Goal: Task Accomplishment & Management: Use online tool/utility

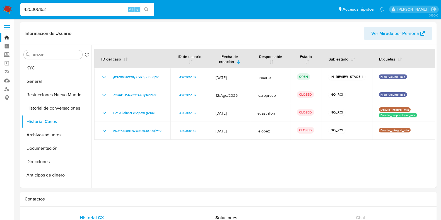
select select "10"
click at [43, 82] on button "General" at bounding box center [53, 81] width 65 height 13
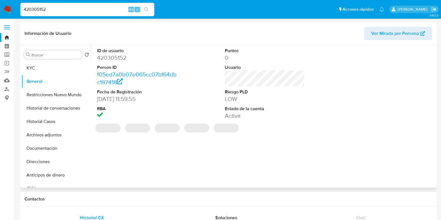
click at [109, 56] on dd "420305152" at bounding box center [137, 58] width 80 height 8
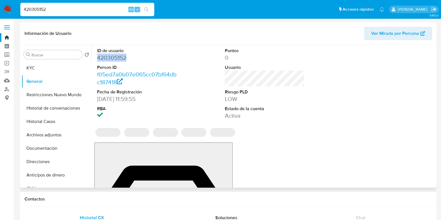
copy dd "420305152"
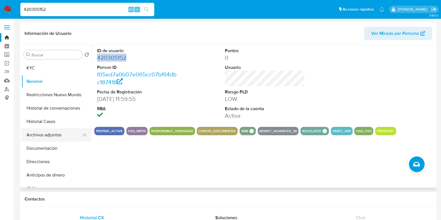
click at [56, 136] on button "Archivos adjuntos" at bounding box center [53, 134] width 65 height 13
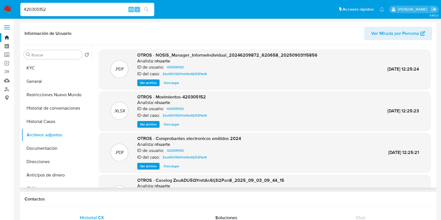
click at [145, 165] on span "Ver archivo" at bounding box center [148, 166] width 17 height 6
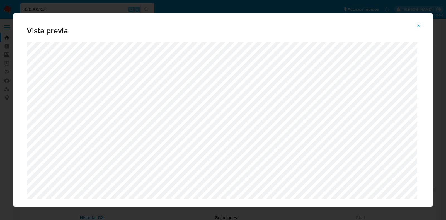
click at [422, 24] on button "Attachment preview" at bounding box center [418, 25] width 12 height 9
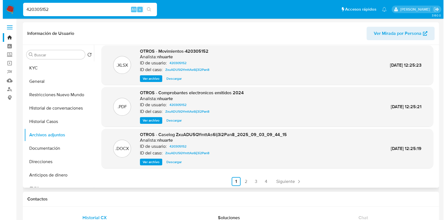
scroll to position [47, 0]
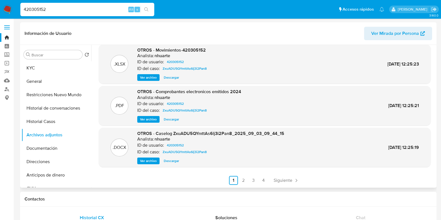
click at [149, 159] on span "Ver archivo" at bounding box center [148, 161] width 17 height 6
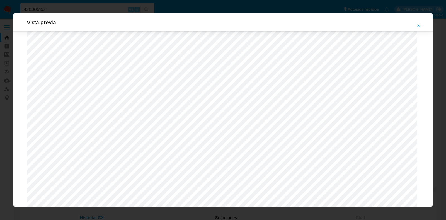
scroll to position [546, 0]
click at [417, 25] on icon "Attachment preview" at bounding box center [418, 25] width 4 height 4
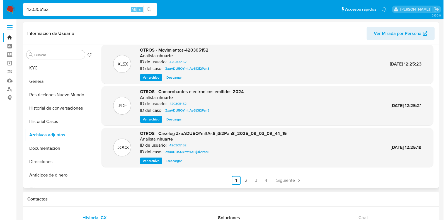
scroll to position [0, 0]
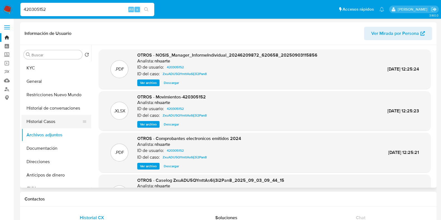
click at [60, 122] on button "Historial Casos" at bounding box center [53, 121] width 65 height 13
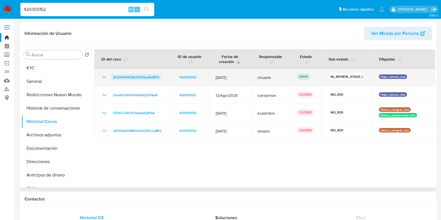
click at [145, 78] on span "jK3Z0GNW28y2fkR3poBo8jY0" at bounding box center [136, 77] width 46 height 7
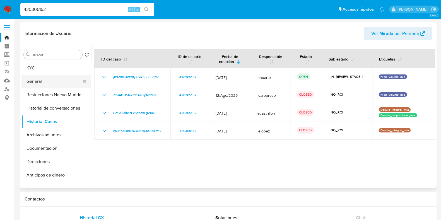
click at [50, 84] on button "General" at bounding box center [53, 81] width 65 height 13
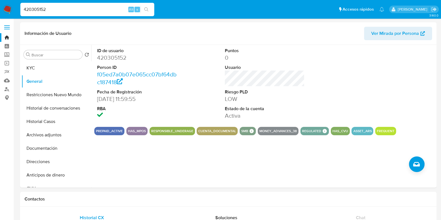
drag, startPoint x: 53, startPoint y: 8, endPoint x: 12, endPoint y: 5, distance: 41.3
click at [12, 5] on nav "Pausado Ver notificaciones 420305152 Alt s Accesos rápidos Presiona las siguien…" at bounding box center [220, 9] width 441 height 19
paste input "7402521"
type input "74025212"
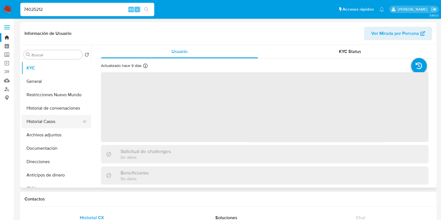
drag, startPoint x: 57, startPoint y: 123, endPoint x: 68, endPoint y: 123, distance: 11.7
click at [56, 123] on button "Historial Casos" at bounding box center [53, 121] width 65 height 13
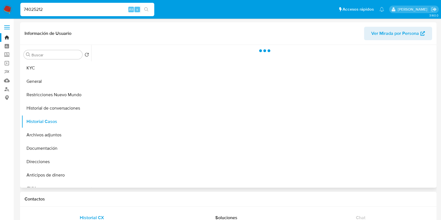
select select "10"
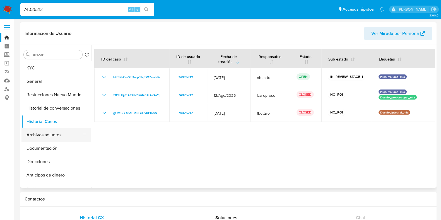
click at [48, 135] on button "Archivos adjuntos" at bounding box center [53, 134] width 65 height 13
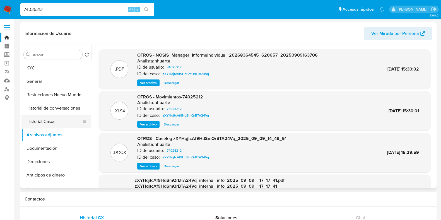
click at [46, 123] on button "Historial Casos" at bounding box center [53, 121] width 65 height 13
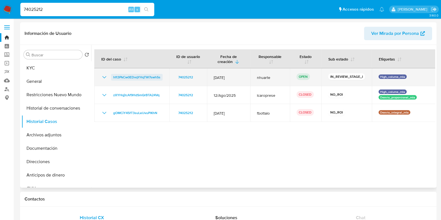
click at [123, 76] on span "hft3PkCw0EDvqYHqTW7swhSs" at bounding box center [136, 77] width 47 height 7
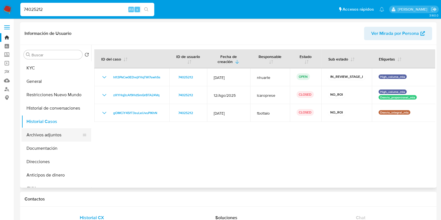
click at [53, 130] on button "Archivos adjuntos" at bounding box center [53, 134] width 65 height 13
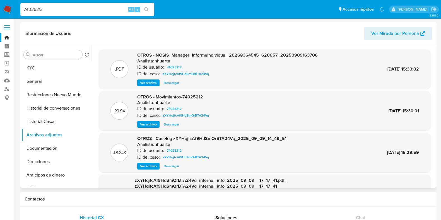
click at [150, 164] on span "Ver archivo" at bounding box center [148, 166] width 17 height 6
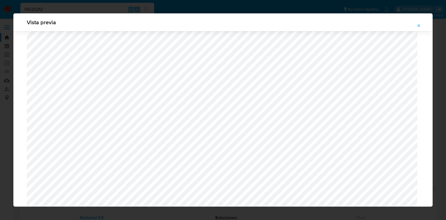
scroll to position [476, 0]
click at [419, 25] on icon "Attachment preview" at bounding box center [418, 25] width 3 height 3
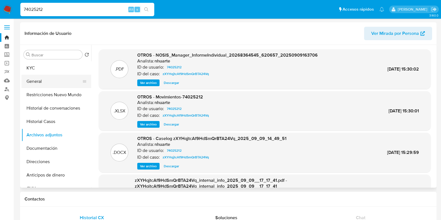
click at [56, 80] on button "General" at bounding box center [53, 81] width 65 height 13
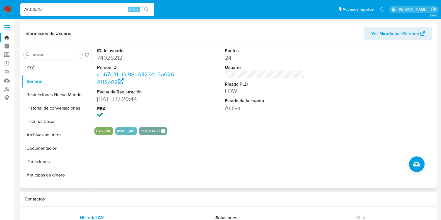
click at [106, 58] on dd "74025212" at bounding box center [137, 58] width 80 height 8
copy dd "74025212"
click at [40, 147] on button "Documentación" at bounding box center [53, 148] width 65 height 13
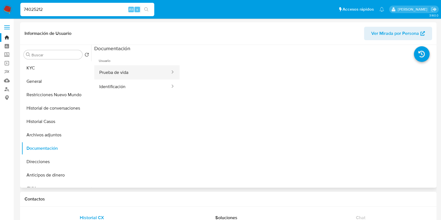
click at [130, 70] on button "Prueba de vida" at bounding box center [132, 72] width 76 height 14
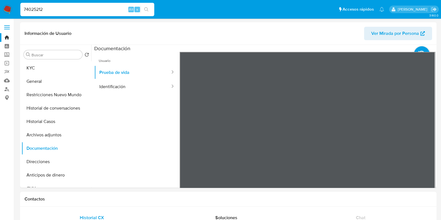
drag, startPoint x: 52, startPoint y: 13, endPoint x: 37, endPoint y: 14, distance: 15.6
click at [37, 14] on div "74025212 Alt s" at bounding box center [87, 9] width 134 height 13
drag, startPoint x: 45, startPoint y: 8, endPoint x: 21, endPoint y: 6, distance: 24.3
click at [21, 6] on input "74025212" at bounding box center [87, 9] width 134 height 7
paste input "57885674"
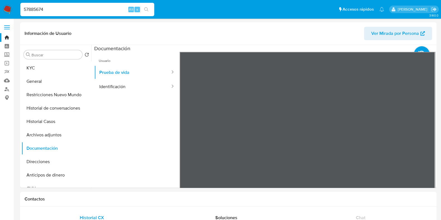
type input "57885674"
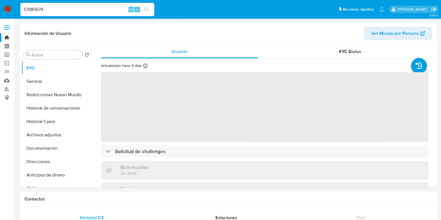
select select "10"
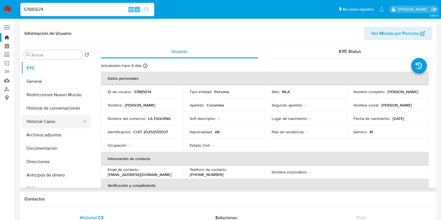
click at [47, 127] on button "Historial Casos" at bounding box center [53, 121] width 65 height 13
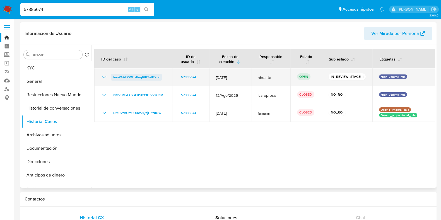
click at [124, 77] on span "ImiWAATXWHxPeq6tR3ytBXLv" at bounding box center [136, 77] width 46 height 7
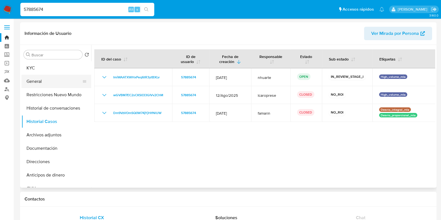
click at [57, 75] on button "General" at bounding box center [53, 81] width 65 height 13
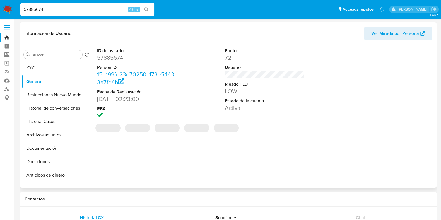
click at [115, 57] on dd "57885674" at bounding box center [137, 58] width 80 height 8
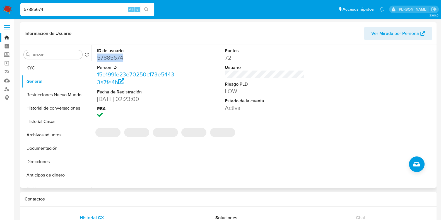
click at [115, 57] on dd "57885674" at bounding box center [137, 58] width 80 height 8
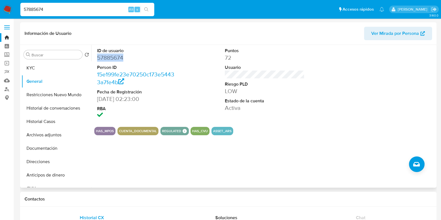
copy dd "57885674"
click at [44, 77] on button "General" at bounding box center [53, 81] width 65 height 13
click at [44, 66] on button "KYC" at bounding box center [53, 67] width 65 height 13
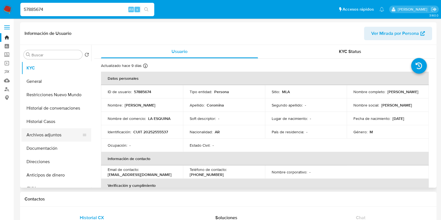
click at [54, 132] on button "Archivos adjuntos" at bounding box center [53, 134] width 65 height 13
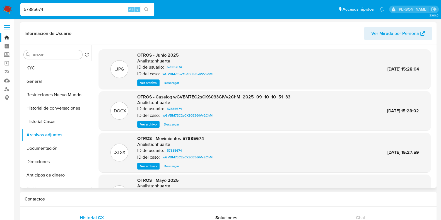
click at [149, 123] on span "Ver archivo" at bounding box center [148, 124] width 17 height 6
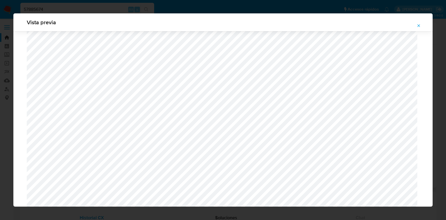
scroll to position [476, 0]
drag, startPoint x: 418, startPoint y: 26, endPoint x: 287, endPoint y: 8, distance: 132.0
click at [418, 26] on icon "Attachment preview" at bounding box center [418, 25] width 4 height 4
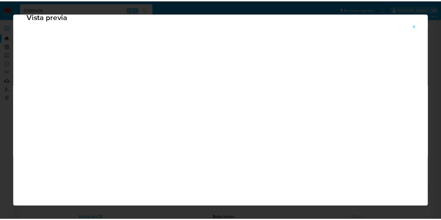
scroll to position [14, 0]
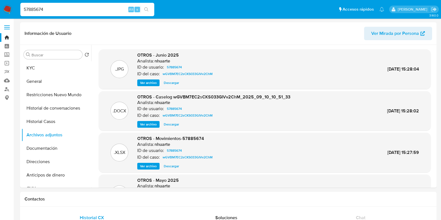
drag, startPoint x: 56, startPoint y: 9, endPoint x: 9, endPoint y: 9, distance: 46.5
click at [9, 9] on nav "Pausado Ver notificaciones 57885674 Alt s Accesos rápidos Presiona las siguient…" at bounding box center [220, 9] width 441 height 19
paste input "97598801"
type input "97598801"
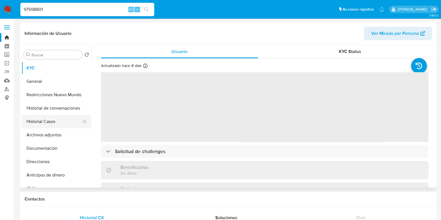
click at [37, 125] on button "Historial Casos" at bounding box center [53, 121] width 65 height 13
select select "10"
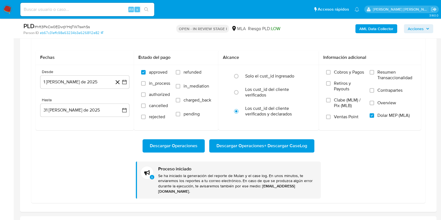
scroll to position [298, 0]
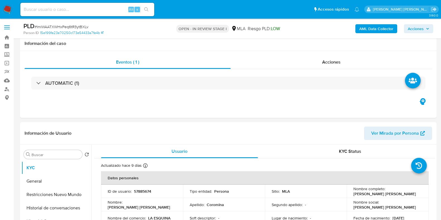
scroll to position [453, 0]
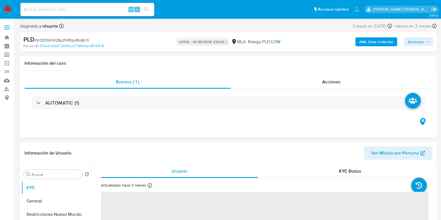
select select "10"
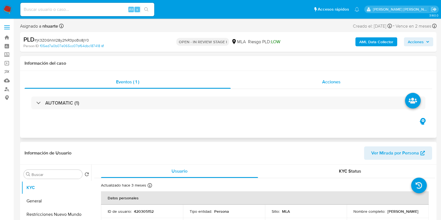
click at [326, 85] on div "Acciones" at bounding box center [330, 81] width 201 height 13
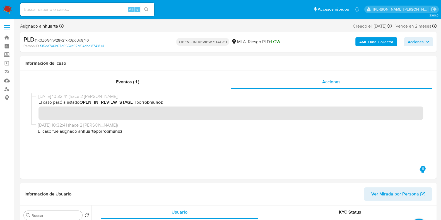
click at [372, 41] on b "AML Data Collector" at bounding box center [376, 41] width 34 height 9
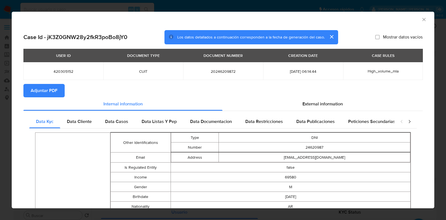
click at [421, 21] on icon "Cerrar ventana" at bounding box center [424, 20] width 6 height 6
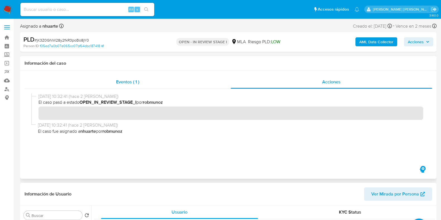
click at [138, 86] on div "Eventos ( 1 )" at bounding box center [128, 81] width 206 height 13
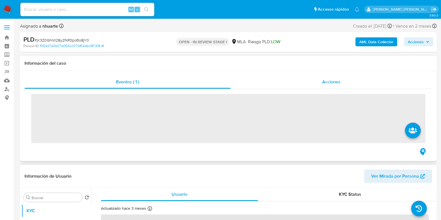
click at [338, 81] on span "Acciones" at bounding box center [331, 82] width 18 height 6
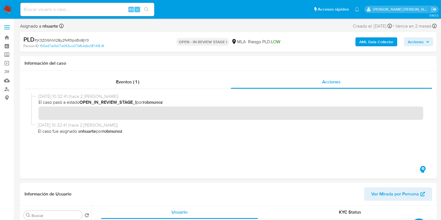
click at [372, 42] on b "AML Data Collector" at bounding box center [376, 41] width 34 height 9
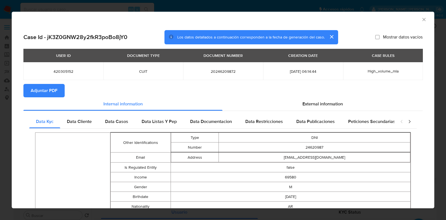
click at [57, 85] on button "Adjuntar PDF" at bounding box center [43, 90] width 41 height 13
click at [422, 19] on icon "Cerrar ventana" at bounding box center [423, 19] width 3 height 3
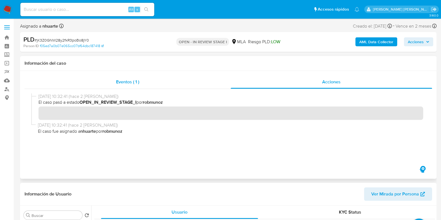
click at [123, 84] on span "Eventos ( 1 )" at bounding box center [127, 82] width 23 height 6
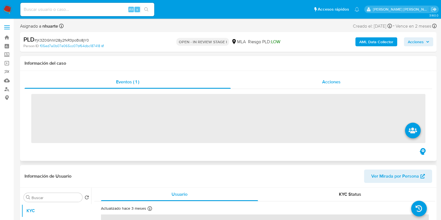
click at [341, 82] on div "Acciones" at bounding box center [330, 81] width 201 height 13
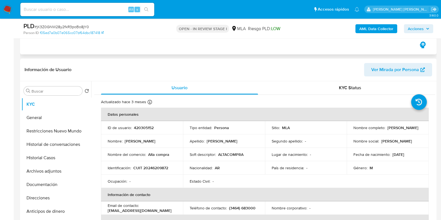
scroll to position [174, 0]
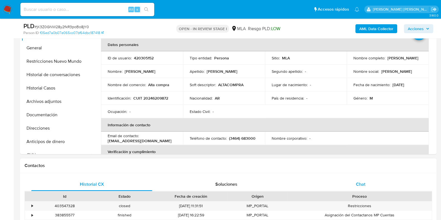
click at [360, 186] on span "Chat" at bounding box center [360, 184] width 9 height 6
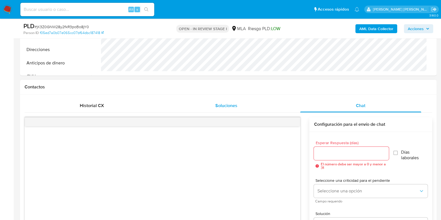
scroll to position [209, 0]
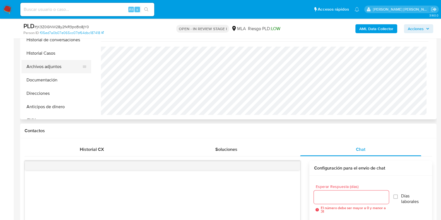
click at [48, 66] on button "Archivos adjuntos" at bounding box center [53, 66] width 65 height 13
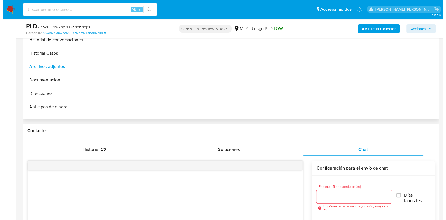
scroll to position [139, 0]
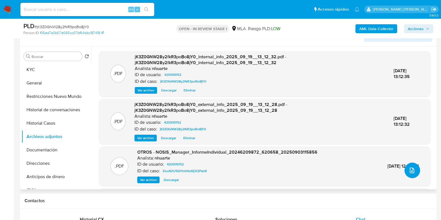
click at [408, 173] on span "upload-file" at bounding box center [411, 170] width 7 height 7
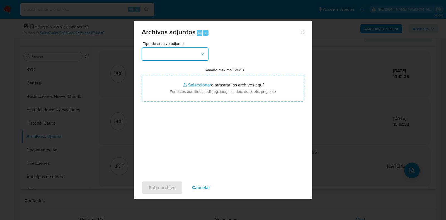
click at [203, 55] on icon "button" at bounding box center [203, 54] width 6 height 6
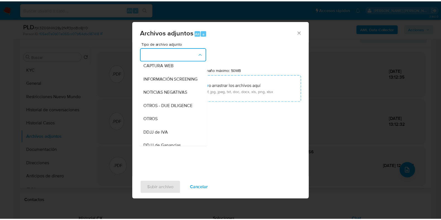
scroll to position [58, 0]
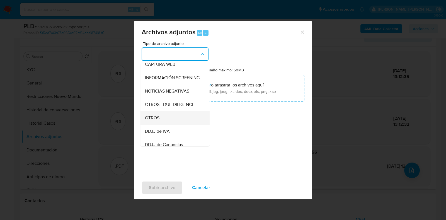
click at [175, 121] on div "OTROS" at bounding box center [173, 117] width 57 height 13
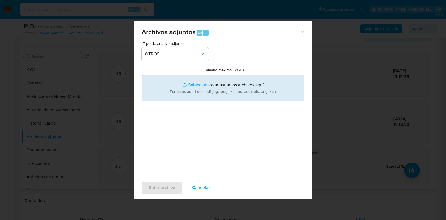
type input "C:\fakepath\Caselog jK3Z0GNW28y2fkR3poBo8jY0_2025_09_18_11_54_00 (1).docx"
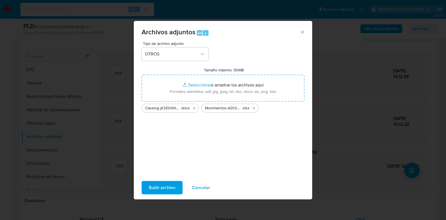
click at [155, 186] on span "Subir archivo" at bounding box center [162, 187] width 26 height 12
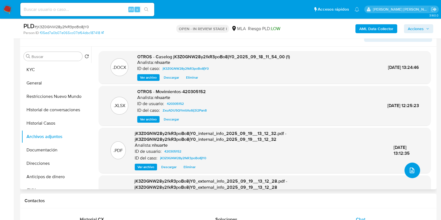
scroll to position [0, 0]
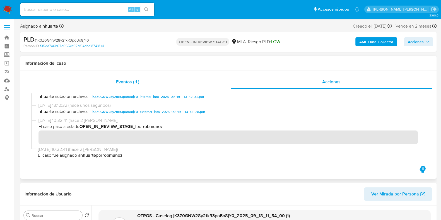
click at [132, 85] on span "Eventos ( 1 )" at bounding box center [127, 82] width 23 height 6
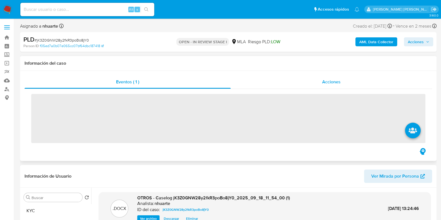
click at [335, 83] on span "Acciones" at bounding box center [331, 82] width 18 height 6
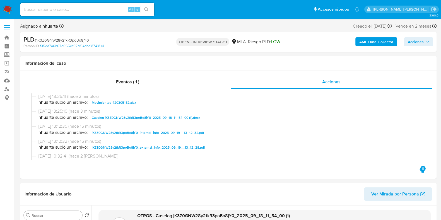
click at [424, 41] on span "Acciones" at bounding box center [417, 42] width 21 height 8
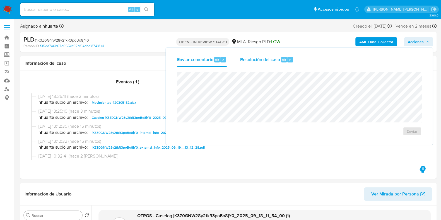
click at [256, 58] on span "Resolución del caso" at bounding box center [260, 59] width 40 height 6
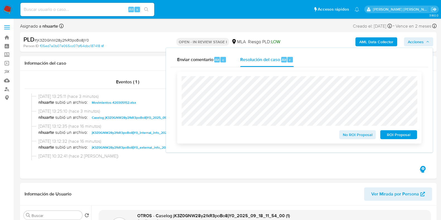
click at [349, 138] on span "No ROI Proposal" at bounding box center [357, 135] width 29 height 8
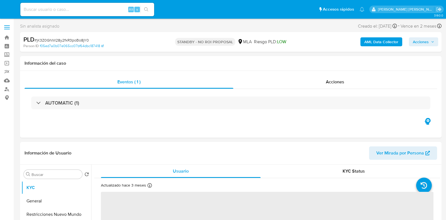
select select "10"
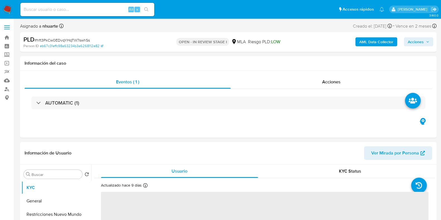
select select "10"
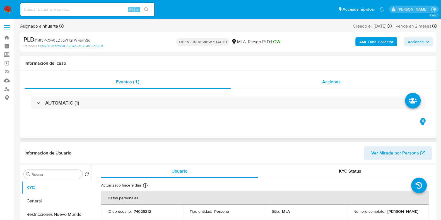
click at [324, 82] on span "Acciones" at bounding box center [331, 82] width 18 height 6
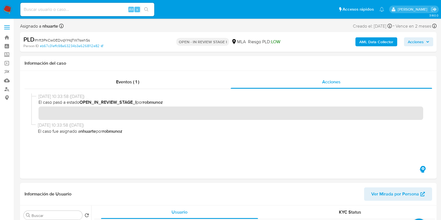
click at [369, 42] on b "AML Data Collector" at bounding box center [376, 41] width 34 height 9
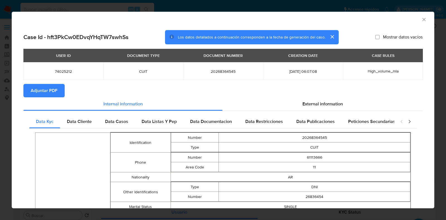
click at [56, 93] on span "Adjuntar PDF" at bounding box center [44, 90] width 27 height 12
click at [421, 20] on icon "Cerrar ventana" at bounding box center [424, 20] width 6 height 6
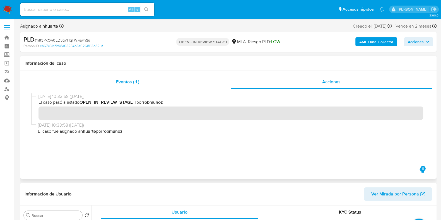
click at [135, 81] on span "Eventos ( 1 )" at bounding box center [127, 82] width 23 height 6
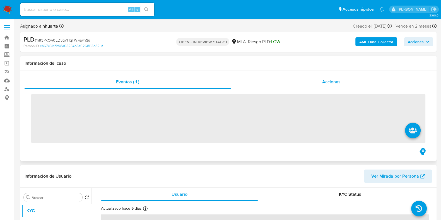
click at [327, 77] on div "Acciones" at bounding box center [330, 81] width 201 height 13
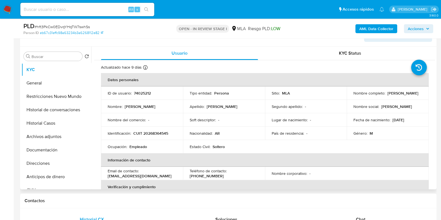
scroll to position [139, 0]
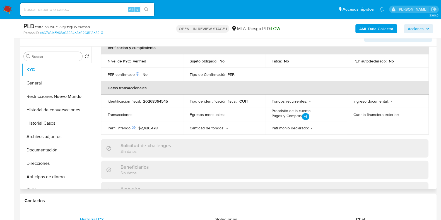
drag, startPoint x: 362, startPoint y: 215, endPoint x: 316, endPoint y: 167, distance: 67.0
click at [363, 216] on span "Chat" at bounding box center [360, 219] width 9 height 6
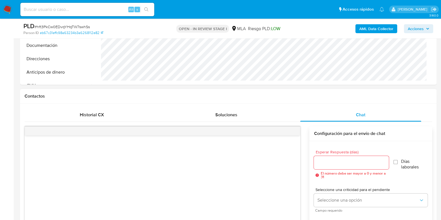
scroll to position [69, 0]
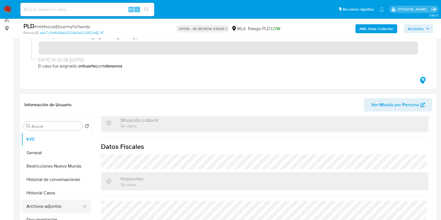
click at [59, 205] on button "Archivos adjuntos" at bounding box center [53, 206] width 65 height 13
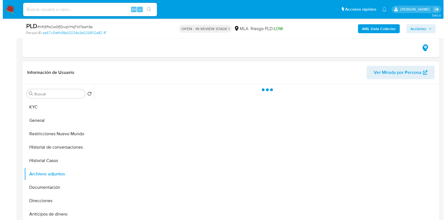
scroll to position [139, 0]
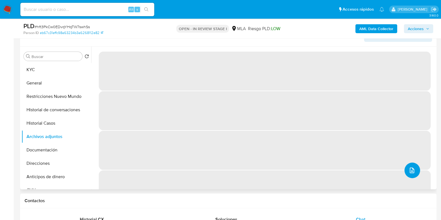
click at [409, 167] on icon "upload-file" at bounding box center [411, 170] width 4 height 6
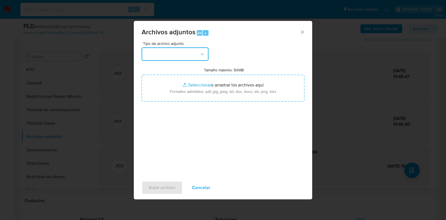
click at [204, 56] on icon "button" at bounding box center [203, 54] width 6 height 6
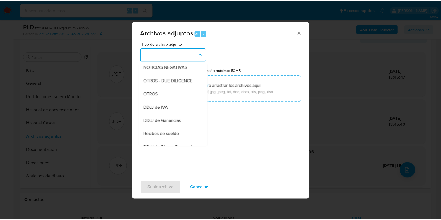
scroll to position [90, 0]
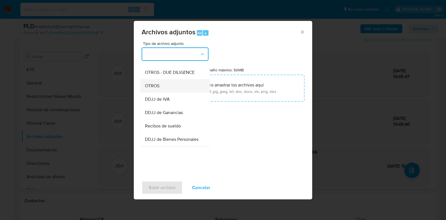
click at [188, 93] on div "OTROS" at bounding box center [173, 85] width 57 height 13
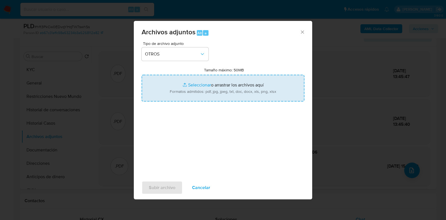
type input "C:\fakepath\Movimientos-74025212.xlsx"
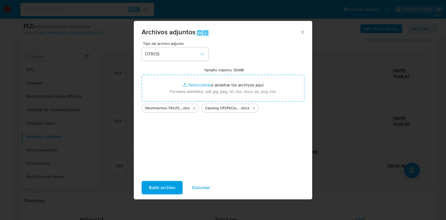
click at [167, 185] on span "Subir archivo" at bounding box center [162, 187] width 26 height 12
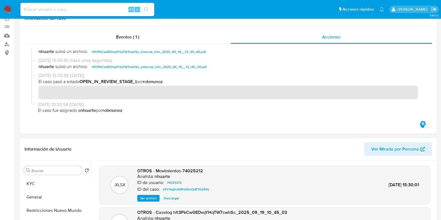
scroll to position [0, 0]
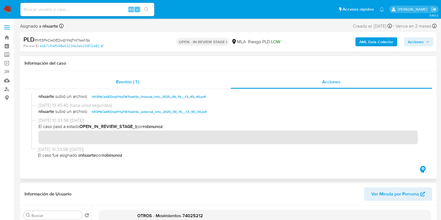
click at [124, 84] on span "Eventos ( 1 )" at bounding box center [127, 82] width 23 height 6
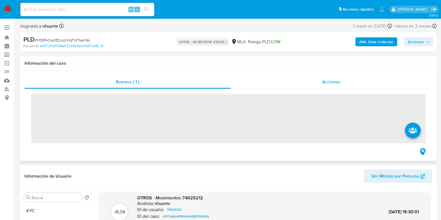
click at [334, 85] on span "Acciones" at bounding box center [331, 82] width 18 height 6
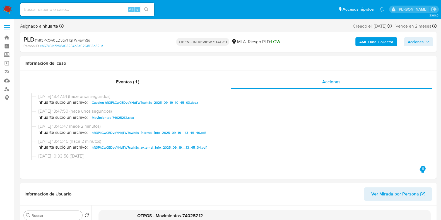
click at [415, 44] on span "Acciones" at bounding box center [415, 41] width 16 height 9
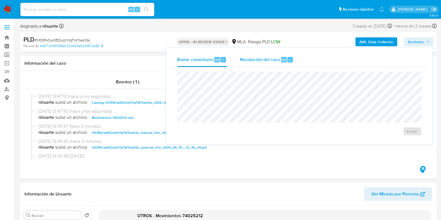
click at [267, 66] on div "Resolución del caso Alt r" at bounding box center [266, 59] width 53 height 14
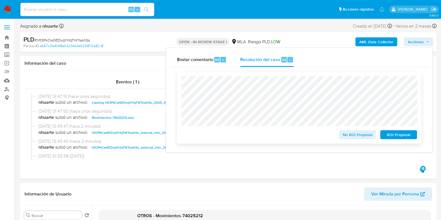
click at [348, 136] on span "No ROI Proposal" at bounding box center [357, 135] width 29 height 8
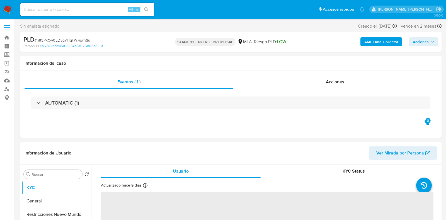
select select "10"
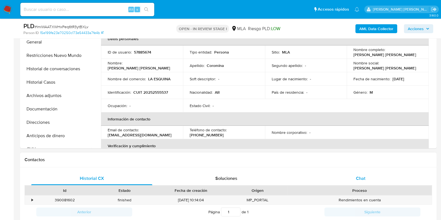
click at [357, 176] on span "Chat" at bounding box center [360, 178] width 9 height 6
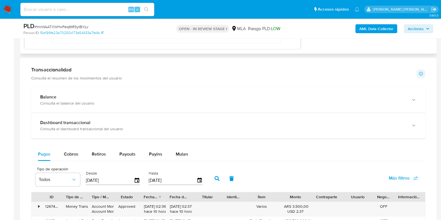
scroll to position [487, 0]
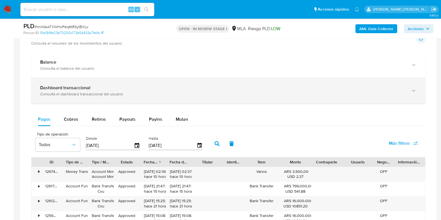
click at [117, 91] on div "Consulta el dashboard transaccional del usuario" at bounding box center [222, 93] width 365 height 5
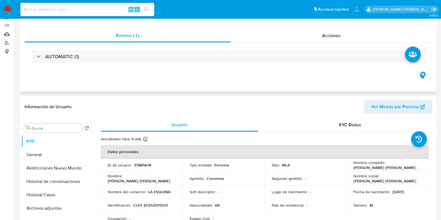
scroll to position [0, 0]
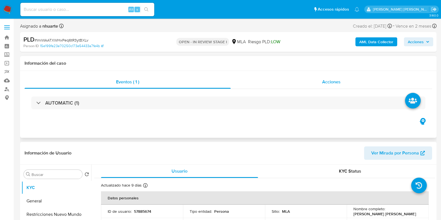
click at [321, 85] on div "Acciones" at bounding box center [330, 81] width 201 height 13
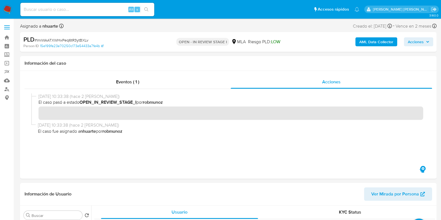
click at [372, 43] on b "AML Data Collector" at bounding box center [376, 41] width 34 height 9
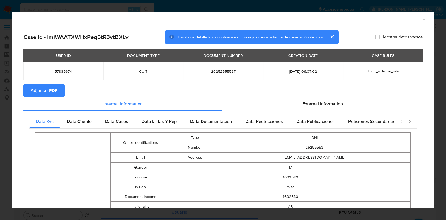
click at [50, 95] on span "Adjuntar PDF" at bounding box center [44, 90] width 27 height 12
click at [422, 19] on icon "Cerrar ventana" at bounding box center [423, 19] width 3 height 3
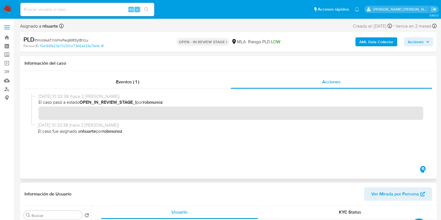
click at [129, 79] on span "Eventos ( 1 )" at bounding box center [127, 82] width 23 height 6
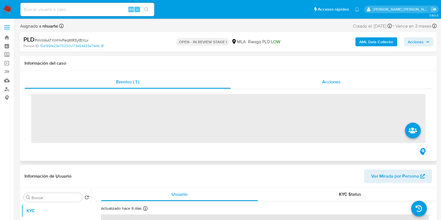
click at [341, 81] on div "Acciones" at bounding box center [330, 81] width 201 height 13
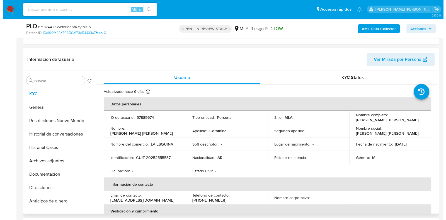
scroll to position [139, 0]
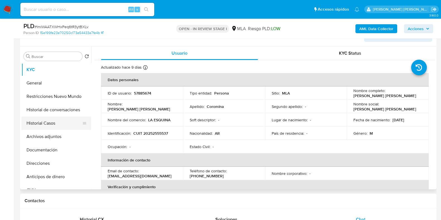
click at [53, 127] on button "Historial Casos" at bounding box center [53, 122] width 65 height 13
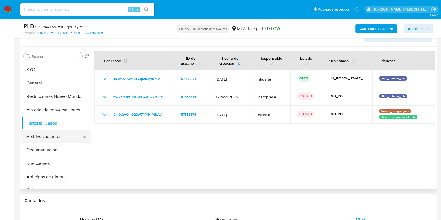
click at [67, 134] on button "Archivos adjuntos" at bounding box center [53, 136] width 65 height 13
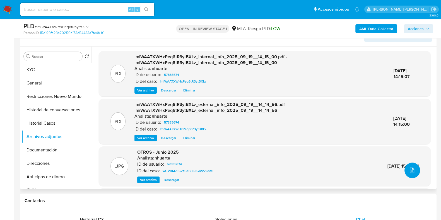
click at [415, 172] on button "upload-file" at bounding box center [412, 170] width 16 height 16
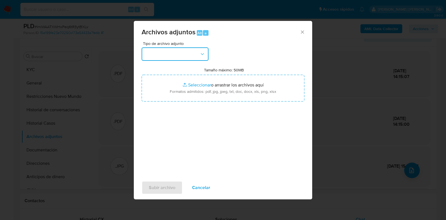
click at [205, 55] on icon "button" at bounding box center [203, 54] width 6 height 6
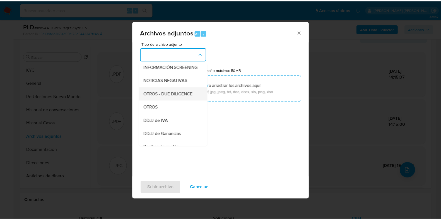
scroll to position [70, 0]
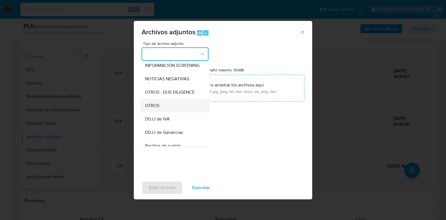
click at [170, 108] on div "OTROS" at bounding box center [173, 105] width 57 height 13
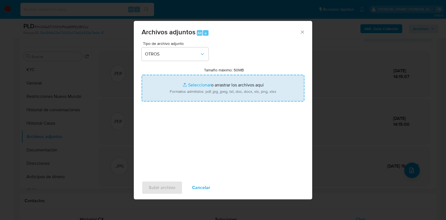
type input "C:\fakepath\Caselog ImiWAATXWHxPeq6tR3ytBXLv_2025_09_19_10_45_54.docx"
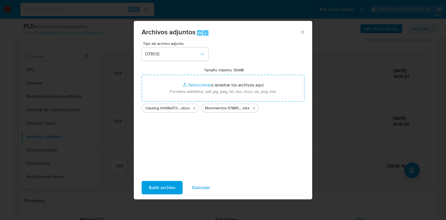
click at [167, 184] on span "Subir archivo" at bounding box center [162, 187] width 26 height 12
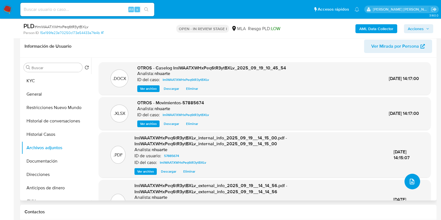
scroll to position [0, 0]
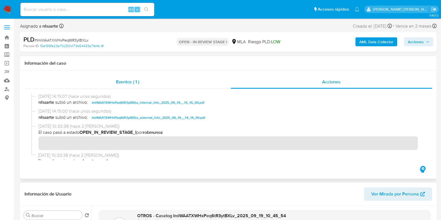
click at [132, 83] on span "Eventos ( 1 )" at bounding box center [127, 82] width 23 height 6
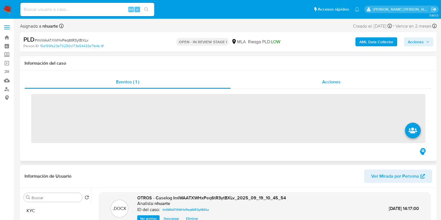
click at [332, 79] on span "Acciones" at bounding box center [331, 82] width 18 height 6
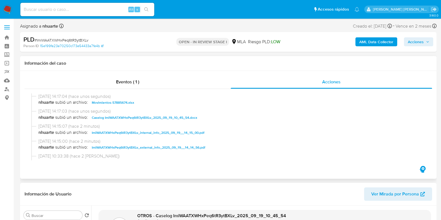
scroll to position [35, 0]
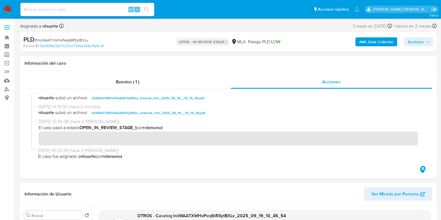
click at [411, 38] on span "Acciones" at bounding box center [415, 41] width 16 height 9
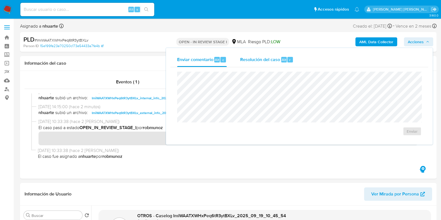
click at [266, 62] on span "Resolución del caso" at bounding box center [260, 59] width 40 height 6
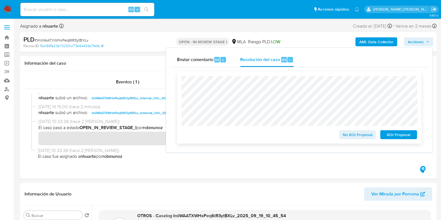
click at [346, 134] on span "No ROI Proposal" at bounding box center [357, 135] width 29 height 8
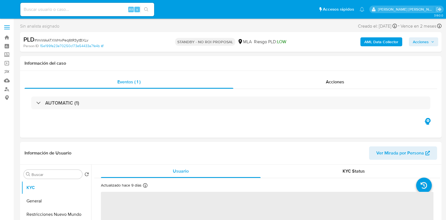
select select "10"
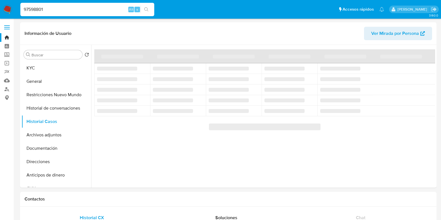
select select "10"
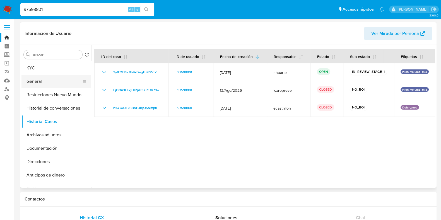
click at [59, 79] on button "General" at bounding box center [53, 81] width 65 height 13
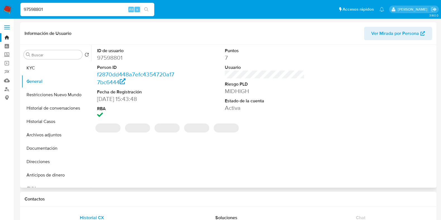
click at [120, 58] on dd "97598801" at bounding box center [137, 58] width 80 height 8
copy dd "97598801"
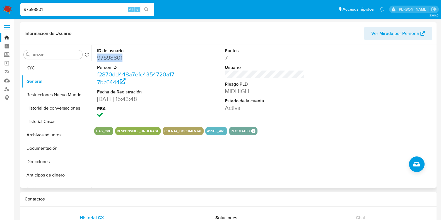
copy dd "97598801"
click at [59, 123] on button "Historial Casos" at bounding box center [53, 121] width 65 height 13
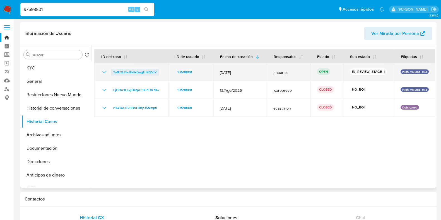
click at [123, 72] on span "3yfF2FJ5c8b9xDegTbI6SVJY" at bounding box center [134, 72] width 43 height 7
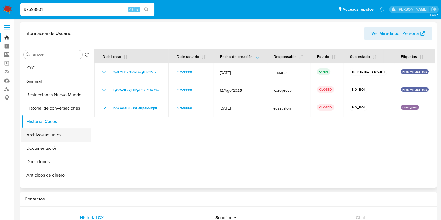
click at [56, 133] on button "Archivos adjuntos" at bounding box center [53, 134] width 65 height 13
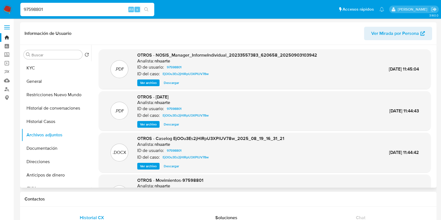
click at [144, 166] on span "Ver archivo" at bounding box center [148, 166] width 17 height 6
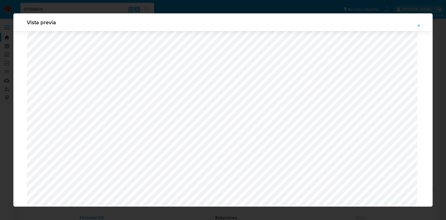
scroll to position [163, 0]
drag, startPoint x: 419, startPoint y: 25, endPoint x: 360, endPoint y: 38, distance: 60.3
click at [419, 25] on icon "Attachment preview" at bounding box center [418, 25] width 4 height 4
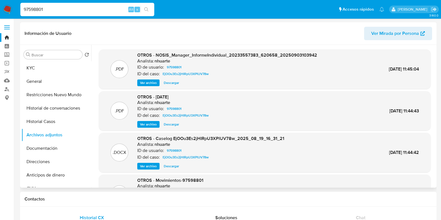
drag, startPoint x: 50, startPoint y: 11, endPoint x: 3, endPoint y: 4, distance: 47.0
click at [3, 4] on nav "Pausado Ver notificaciones 97598801 Alt s Accesos rápidos Presiona las siguient…" at bounding box center [220, 9] width 441 height 19
paste input "15036592"
type input "150365921"
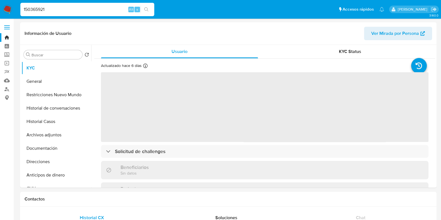
select select "10"
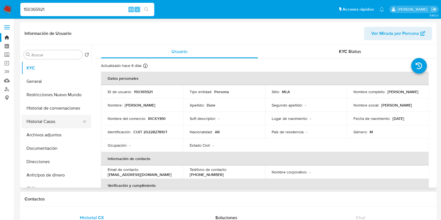
click at [57, 125] on button "Historial Casos" at bounding box center [53, 121] width 65 height 13
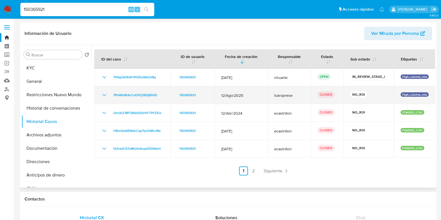
click at [103, 98] on icon "Mostrar/Ocultar" at bounding box center [104, 95] width 7 height 7
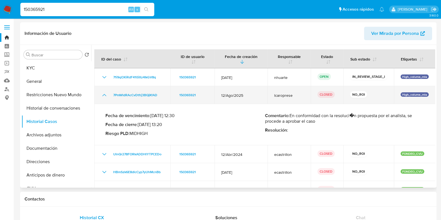
click at [104, 97] on icon "Mostrar/Ocultar" at bounding box center [104, 95] width 7 height 7
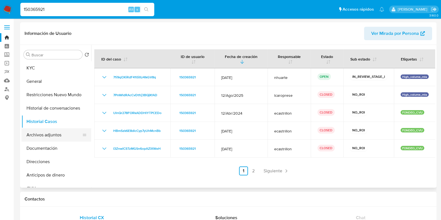
click at [61, 134] on button "Archivos adjuntos" at bounding box center [53, 134] width 65 height 13
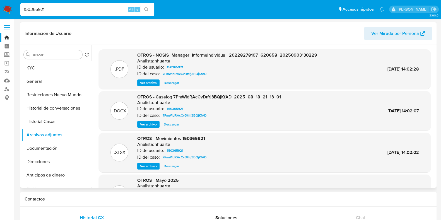
click at [139, 125] on button "Ver archivo" at bounding box center [148, 124] width 22 height 7
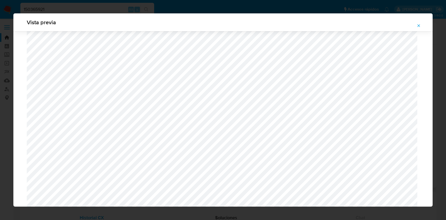
scroll to position [232, 0]
click at [417, 25] on icon "Attachment preview" at bounding box center [418, 25] width 4 height 4
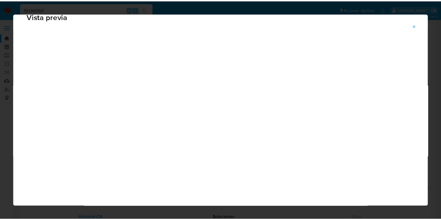
scroll to position [14, 0]
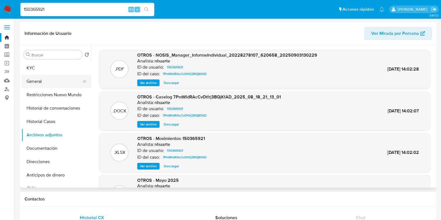
click at [31, 77] on button "General" at bounding box center [53, 81] width 65 height 13
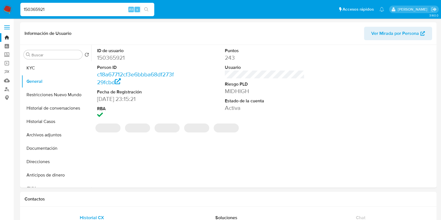
click at [119, 57] on dd "150365921" at bounding box center [137, 58] width 80 height 8
copy dd "150365921"
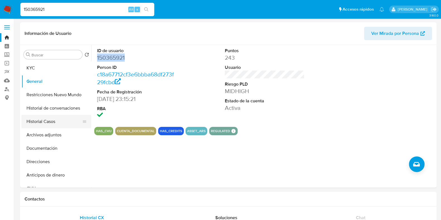
click at [53, 123] on button "Historial Casos" at bounding box center [53, 121] width 65 height 13
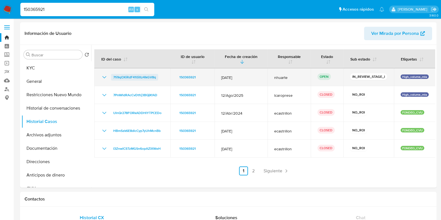
click at [136, 75] on span "71i9qOXiRdF410iXz4IkGV8q" at bounding box center [134, 77] width 43 height 7
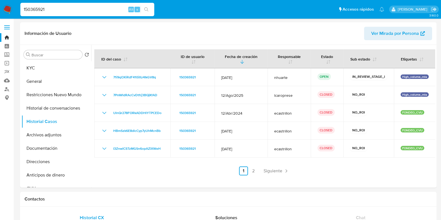
drag, startPoint x: 52, startPoint y: 10, endPoint x: 1, endPoint y: 1, distance: 51.8
click at [1, 1] on nav "Pausado Ver notificaciones 150365921 Alt s Accesos rápidos Presiona las siguien…" at bounding box center [220, 9] width 441 height 19
paste input "263552100"
type input "263552100"
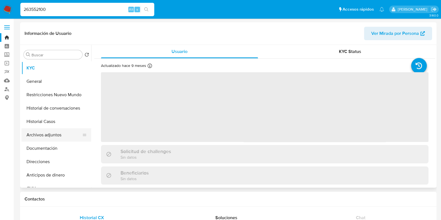
select select "10"
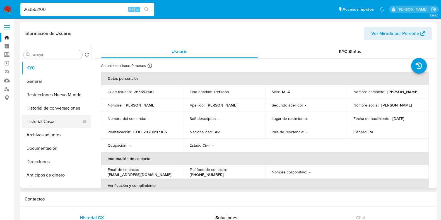
click at [60, 123] on button "Historial Casos" at bounding box center [53, 121] width 65 height 13
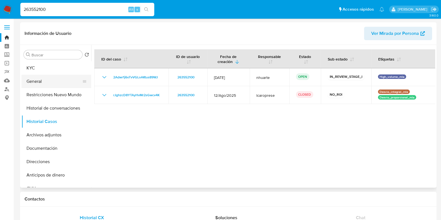
click at [44, 86] on button "General" at bounding box center [53, 81] width 65 height 13
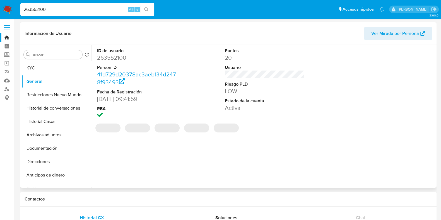
click at [110, 58] on dd "263552100" at bounding box center [137, 58] width 80 height 8
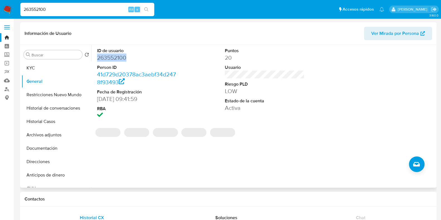
copy dd "263552100"
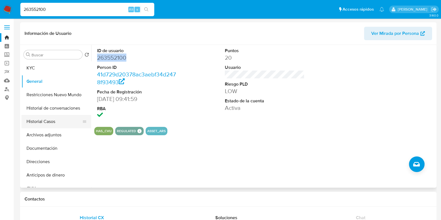
click at [72, 121] on button "Historial Casos" at bounding box center [53, 121] width 65 height 13
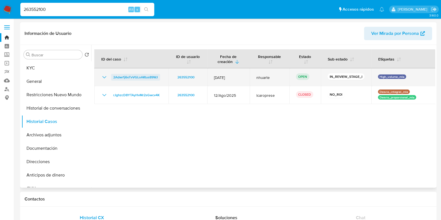
click at [123, 76] on span "2Adwr1j6oTvVGLoAKtus89WJ" at bounding box center [135, 77] width 45 height 7
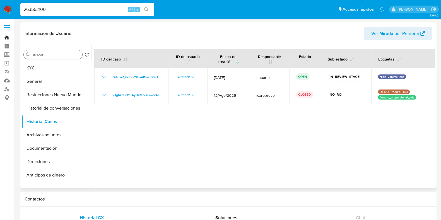
drag, startPoint x: 6, startPoint y: 38, endPoint x: 53, endPoint y: 51, distance: 48.6
click at [6, 38] on link "Bandeja" at bounding box center [33, 37] width 66 height 9
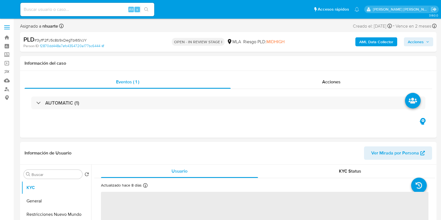
select select "10"
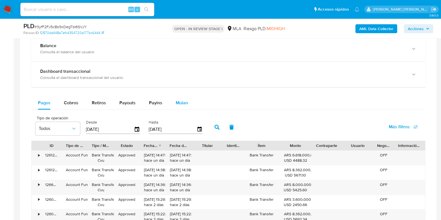
click at [176, 101] on span "Mulan" at bounding box center [182, 102] width 12 height 6
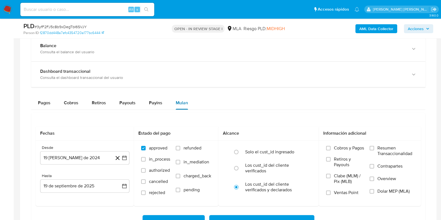
scroll to position [453, 0]
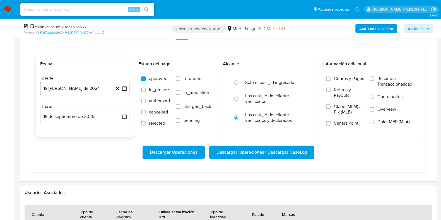
click at [96, 86] on button "19 [PERSON_NAME] de 2024" at bounding box center [84, 88] width 89 height 13
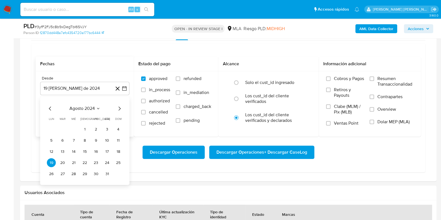
click at [120, 107] on icon "Mes siguiente" at bounding box center [119, 108] width 7 height 7
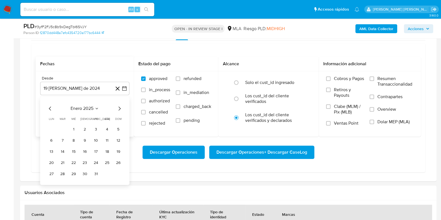
click at [120, 107] on icon "Mes siguiente" at bounding box center [119, 108] width 7 height 7
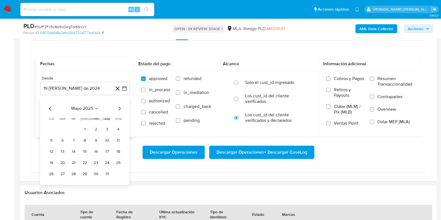
click at [120, 107] on icon "Mes siguiente" at bounding box center [119, 108] width 7 height 7
click at [51, 107] on icon "Mes anterior" at bounding box center [50, 108] width 7 height 7
click at [96, 127] on button "1" at bounding box center [95, 129] width 9 height 9
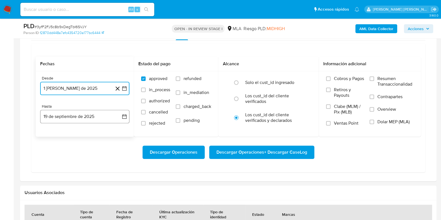
click at [93, 119] on button "19 de septiembre de 2025" at bounding box center [84, 116] width 89 height 13
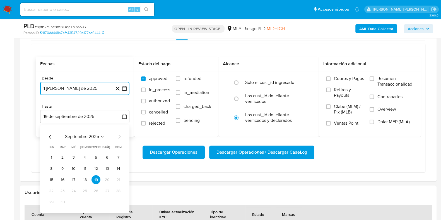
click at [49, 136] on icon "Mes anterior" at bounding box center [50, 137] width 2 height 4
click at [116, 200] on button "31" at bounding box center [118, 201] width 9 height 9
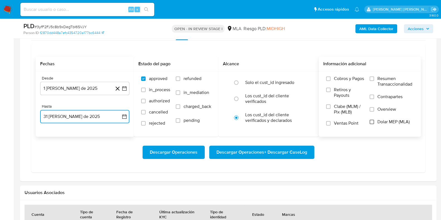
click at [369, 120] on input "Dolar MEP (MLA)" at bounding box center [371, 122] width 4 height 4
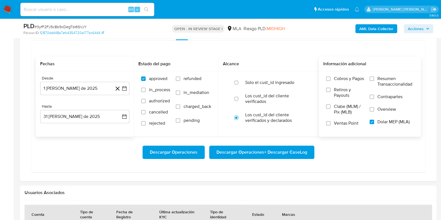
click at [274, 149] on span "Descargar Operaciones + Descargar CaseLog" at bounding box center [261, 152] width 91 height 12
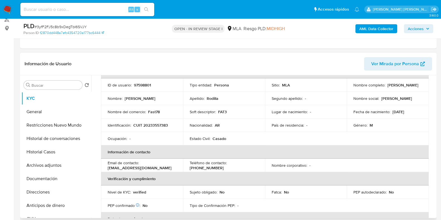
scroll to position [104, 0]
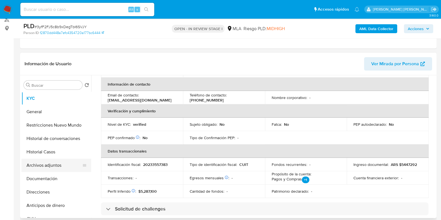
click at [55, 162] on button "Archivos adjuntos" at bounding box center [53, 165] width 65 height 13
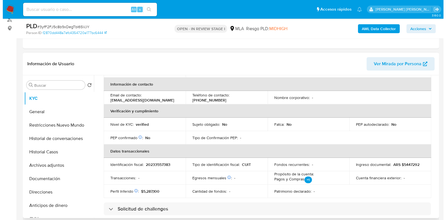
scroll to position [0, 0]
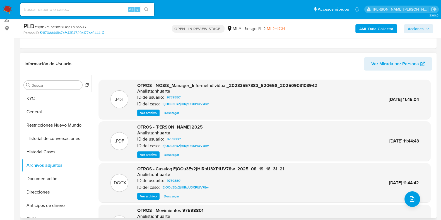
click at [153, 197] on span "Ver archivo" at bounding box center [148, 196] width 17 height 6
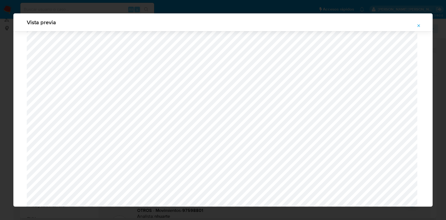
scroll to position [511, 0]
click at [420, 26] on icon "Attachment preview" at bounding box center [418, 25] width 4 height 4
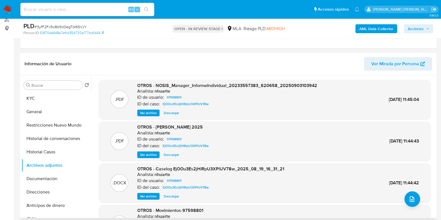
scroll to position [0, 0]
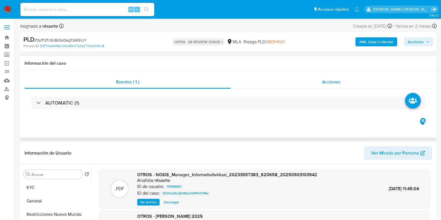
click at [334, 81] on span "Acciones" at bounding box center [331, 82] width 18 height 6
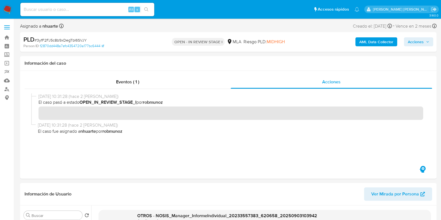
click at [366, 44] on b "AML Data Collector" at bounding box center [376, 41] width 34 height 9
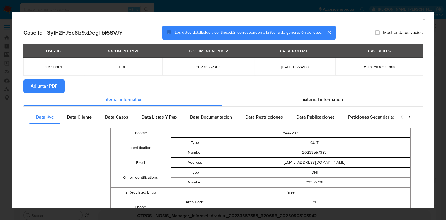
click at [49, 90] on span "Adjuntar PDF" at bounding box center [44, 86] width 27 height 12
click at [421, 20] on icon "Cerrar ventana" at bounding box center [424, 20] width 6 height 6
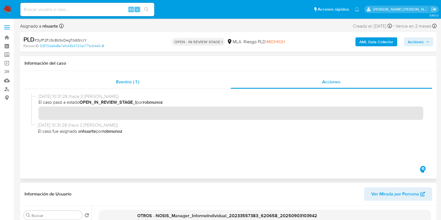
click at [140, 83] on div "Eventos ( 1 )" at bounding box center [128, 81] width 206 height 13
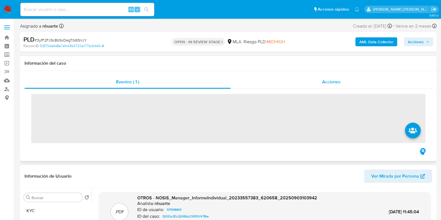
click at [320, 82] on div "Acciones" at bounding box center [330, 81] width 201 height 13
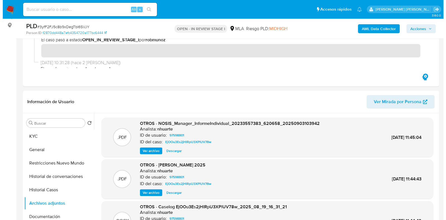
scroll to position [174, 0]
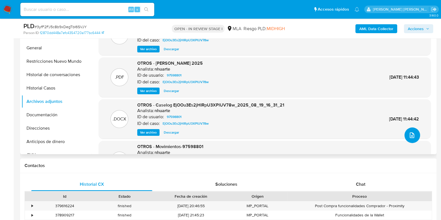
click at [408, 136] on icon "upload-file" at bounding box center [411, 135] width 7 height 7
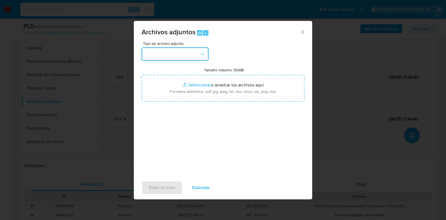
click at [205, 53] on button "button" at bounding box center [175, 53] width 67 height 13
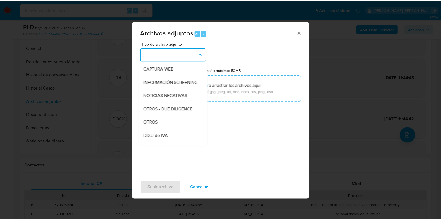
scroll to position [58, 0]
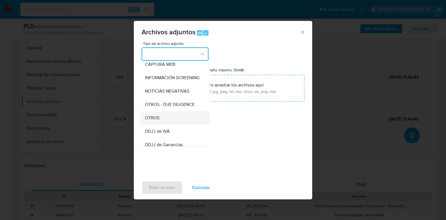
click at [166, 125] on div "OTROS" at bounding box center [173, 117] width 57 height 13
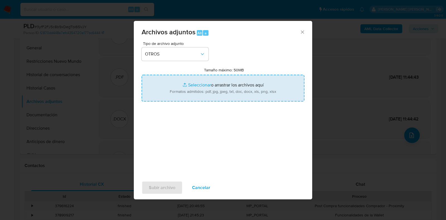
type input "C:\fakepath\Caselog 3yfF2FJ5c8b9xDegTbI6SVJY_2025_09_19_13_29_27.docx"
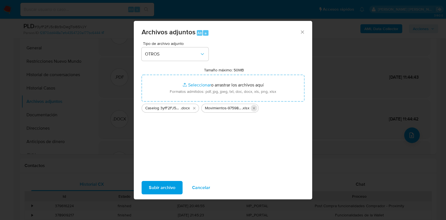
click at [253, 108] on icon "Eliminar Movimientos-97598801.xlsx" at bounding box center [254, 108] width 4 height 4
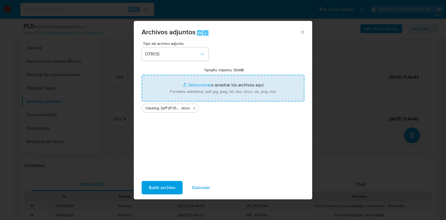
type input "C:\fakepath\Movimientos-97598801.xlsx"
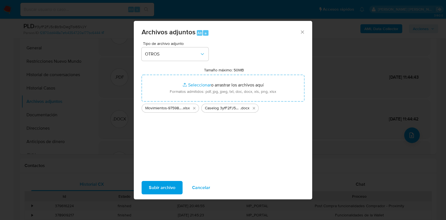
click at [159, 190] on span "Subir archivo" at bounding box center [162, 187] width 26 height 12
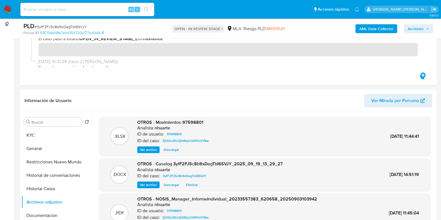
scroll to position [0, 0]
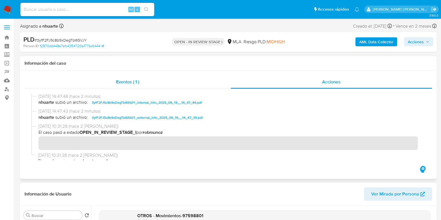
click at [131, 85] on span "Eventos ( 1 )" at bounding box center [127, 82] width 23 height 6
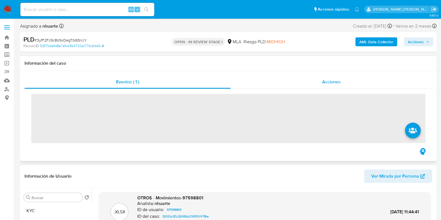
click at [346, 83] on div "Acciones" at bounding box center [330, 81] width 201 height 13
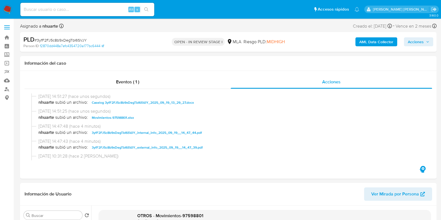
click at [414, 42] on span "Acciones" at bounding box center [415, 41] width 16 height 9
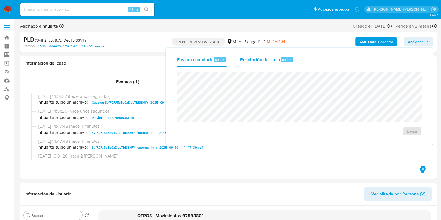
click at [265, 63] on div "Resolución del caso Alt r" at bounding box center [266, 59] width 53 height 14
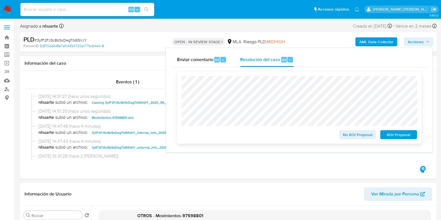
click at [353, 136] on span "No ROI Proposal" at bounding box center [357, 135] width 29 height 8
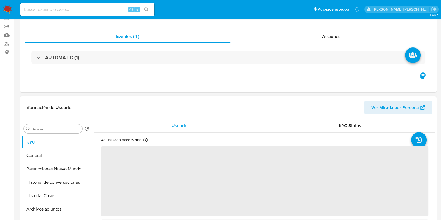
select select "10"
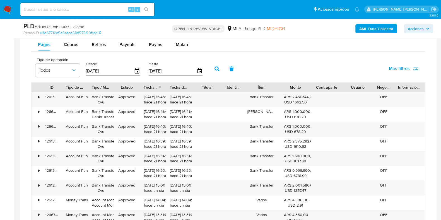
scroll to position [418, 0]
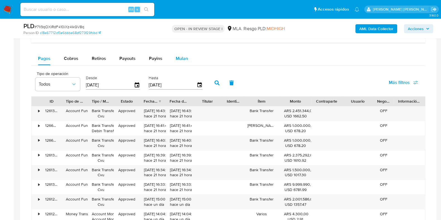
click at [181, 60] on span "Mulan" at bounding box center [182, 58] width 12 height 6
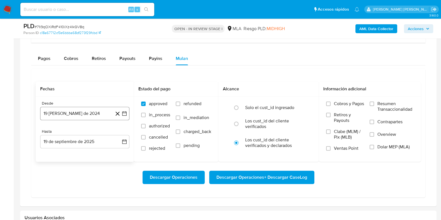
click at [100, 111] on button "19 [PERSON_NAME] de 2024" at bounding box center [84, 113] width 89 height 13
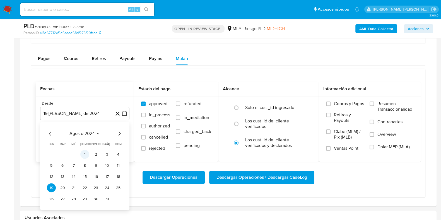
click at [86, 152] on button "1" at bounding box center [84, 154] width 9 height 9
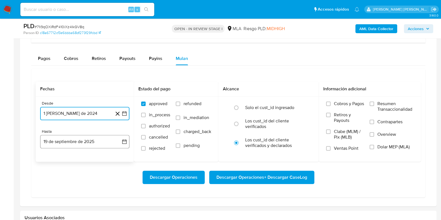
click at [91, 140] on button "19 de septiembre de 2025" at bounding box center [84, 141] width 89 height 13
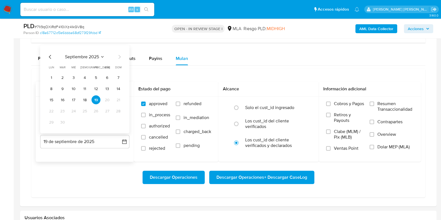
click at [48, 53] on icon "Mes anterior" at bounding box center [50, 56] width 7 height 7
click at [116, 122] on button "31" at bounding box center [118, 122] width 9 height 9
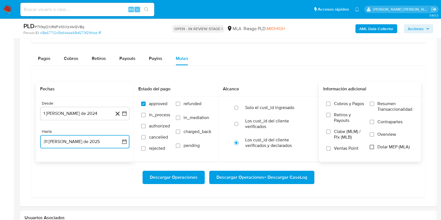
click at [373, 146] on input "Dolar MEP (MLA)" at bounding box center [371, 147] width 4 height 4
click at [276, 177] on span "Descargar Operaciones + Descargar CaseLog" at bounding box center [261, 177] width 91 height 12
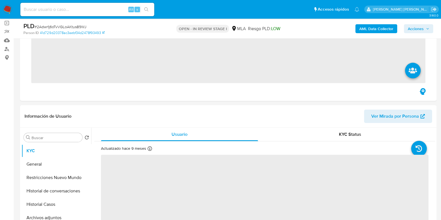
scroll to position [139, 0]
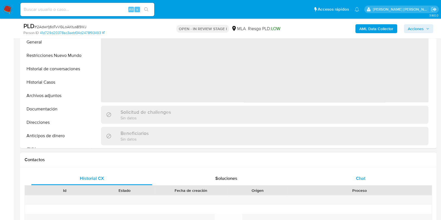
select select "10"
click at [356, 177] on span "Chat" at bounding box center [360, 178] width 9 height 6
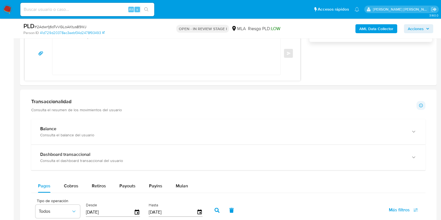
scroll to position [487, 0]
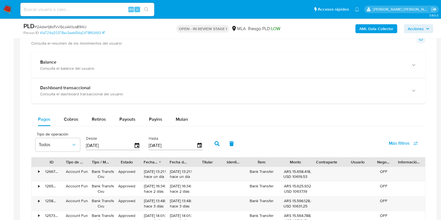
drag, startPoint x: 183, startPoint y: 118, endPoint x: 181, endPoint y: 125, distance: 7.4
click at [184, 118] on span "Mulan" at bounding box center [182, 119] width 12 height 6
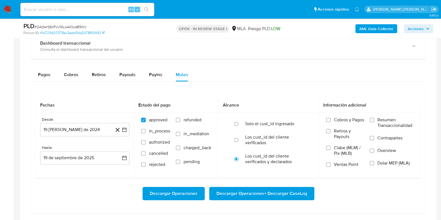
scroll to position [557, 0]
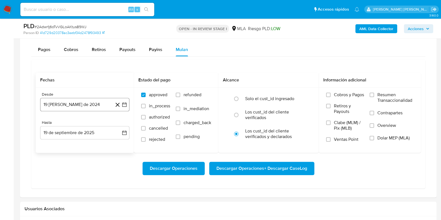
click at [78, 100] on button "19 de agosto de 2024" at bounding box center [84, 104] width 89 height 13
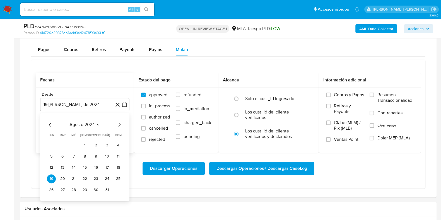
click at [120, 125] on icon "Mes siguiente" at bounding box center [119, 124] width 7 height 7
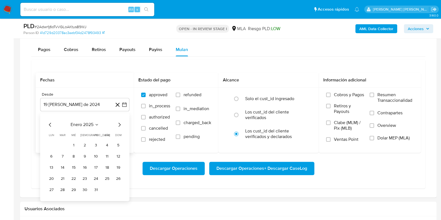
click at [120, 125] on icon "Mes siguiente" at bounding box center [119, 124] width 7 height 7
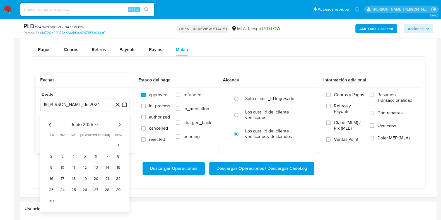
click at [120, 125] on icon "Mes siguiente" at bounding box center [119, 124] width 7 height 7
drag, startPoint x: 98, startPoint y: 143, endPoint x: 95, endPoint y: 131, distance: 13.1
click at [98, 143] on button "1" at bounding box center [95, 145] width 9 height 9
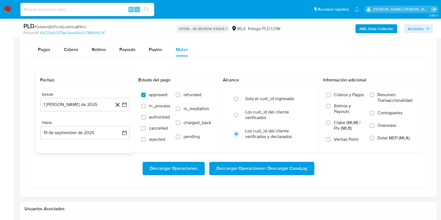
click at [95, 125] on div "Hasta 19 de septiembre de 2025 19-09-2025" at bounding box center [84, 129] width 89 height 19
click at [94, 131] on button "19 de septiembre de 2025" at bounding box center [84, 132] width 89 height 13
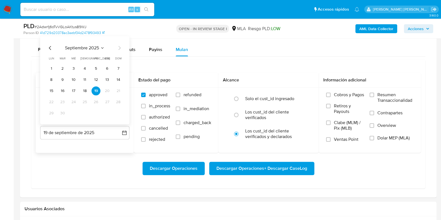
click at [48, 42] on div "septiembre 2025 septiembre 2025 lun lunes mar martes mié miércoles jue jueves v…" at bounding box center [84, 80] width 89 height 88
click at [48, 47] on icon "Mes anterior" at bounding box center [50, 47] width 7 height 7
click at [117, 112] on button "31" at bounding box center [118, 112] width 9 height 9
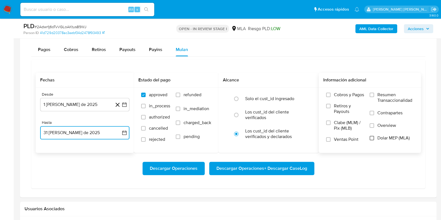
click at [371, 137] on input "Dolar MEP (MLA)" at bounding box center [371, 138] width 4 height 4
click at [274, 169] on span "Descargar Operaciones + Descargar CaseLog" at bounding box center [261, 168] width 91 height 12
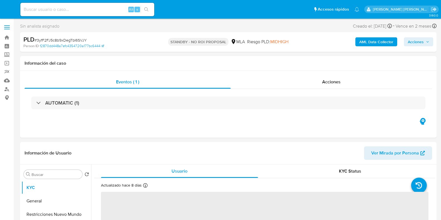
select select "10"
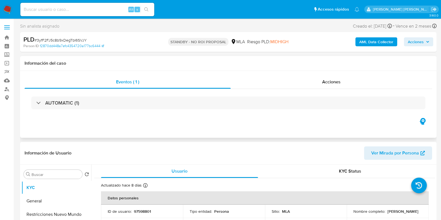
click at [325, 79] on span "Acciones" at bounding box center [331, 82] width 18 height 6
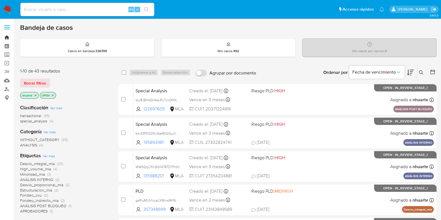
click at [8, 36] on link "Bandeja" at bounding box center [33, 37] width 66 height 9
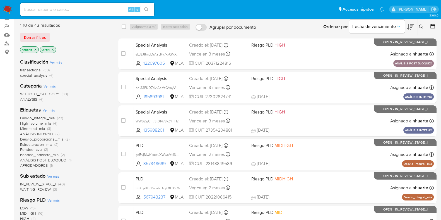
scroll to position [35, 0]
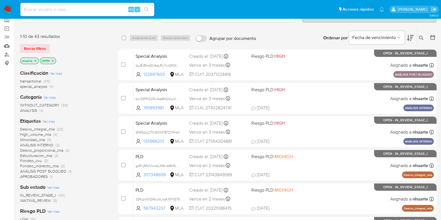
click at [35, 59] on icon "close-filter" at bounding box center [35, 60] width 3 height 3
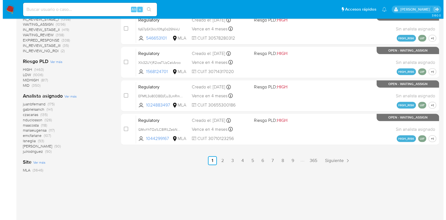
scroll to position [274, 0]
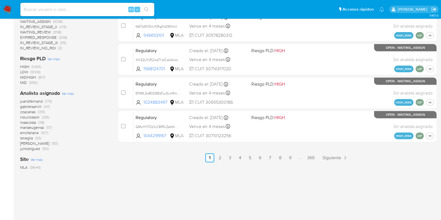
click at [64, 93] on span "Ver más" at bounding box center [68, 93] width 12 height 5
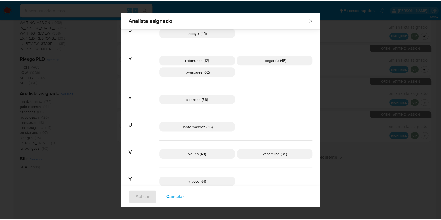
scroll to position [424, 0]
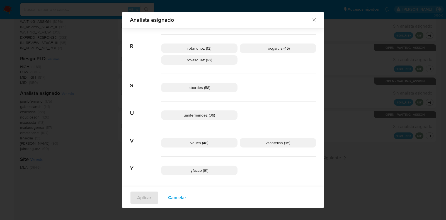
click at [313, 19] on icon "Cerrar" at bounding box center [314, 20] width 6 height 6
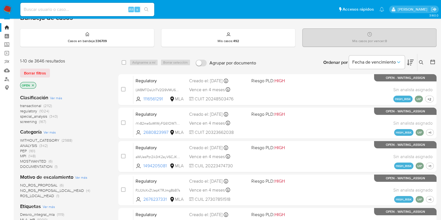
scroll to position [0, 0]
